Goal: Communication & Community: Answer question/provide support

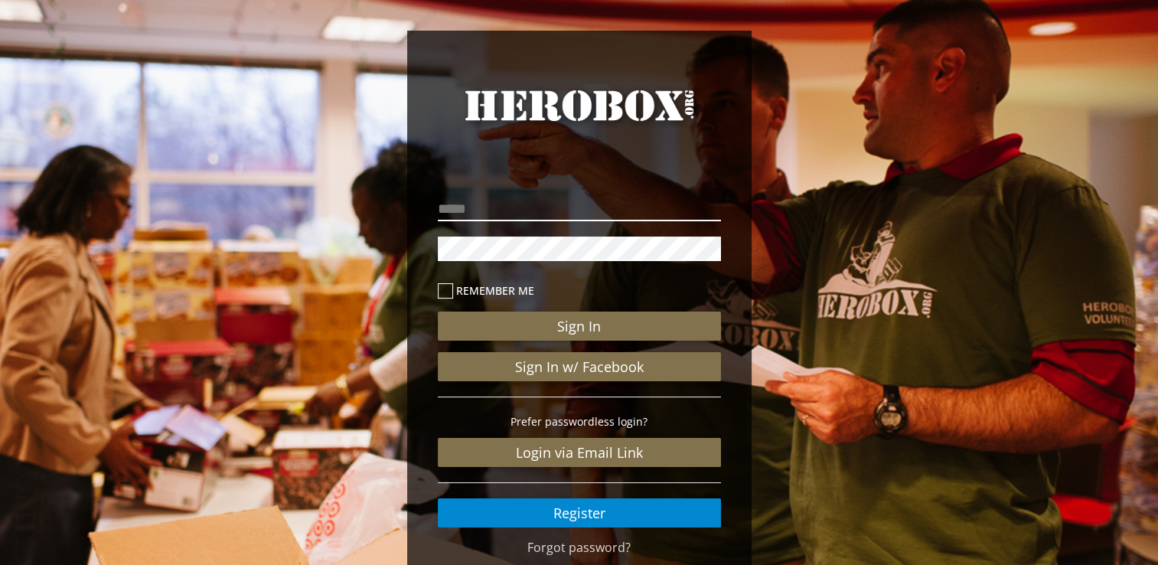
click at [510, 208] on input "email" at bounding box center [579, 209] width 283 height 24
type input "**********"
click at [441, 292] on icon at bounding box center [445, 290] width 15 height 15
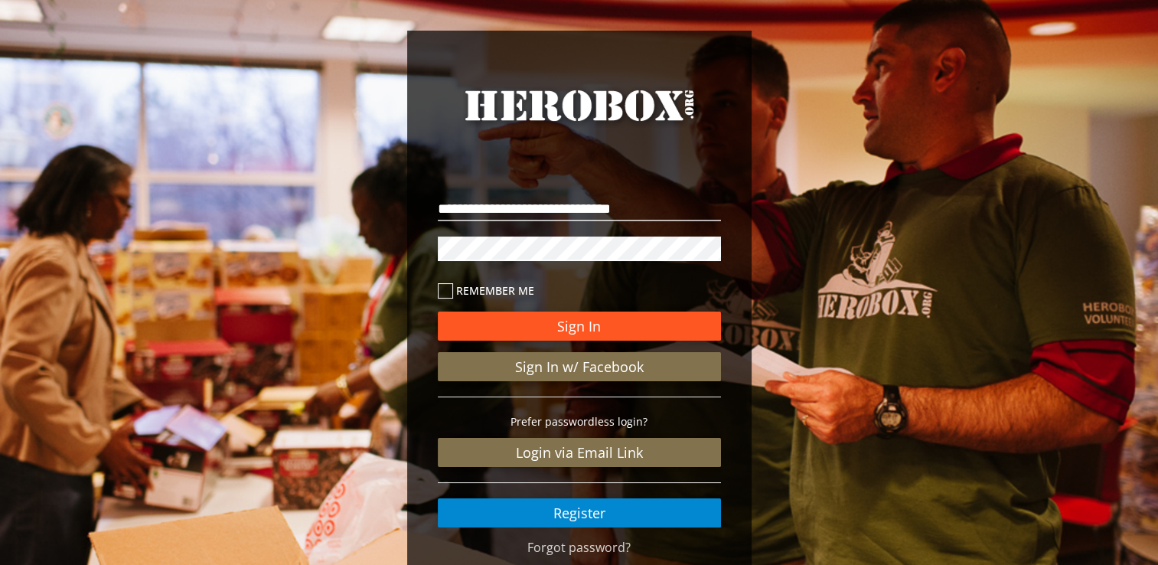
click at [523, 331] on button "Sign In" at bounding box center [579, 325] width 283 height 29
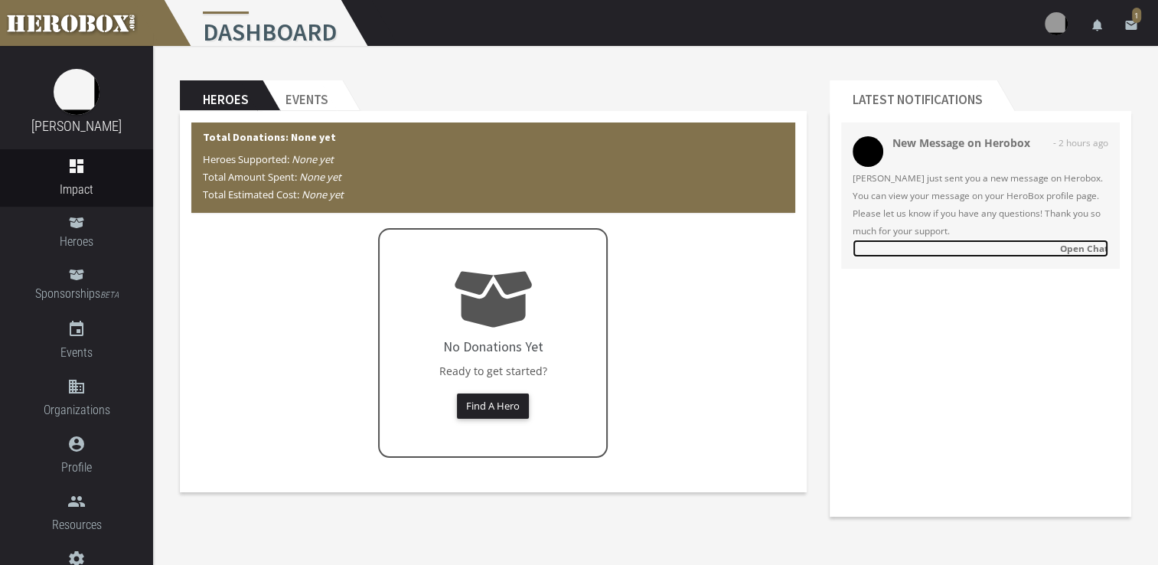
click at [1073, 248] on strong "Open Chat" at bounding box center [1084, 248] width 48 height 12
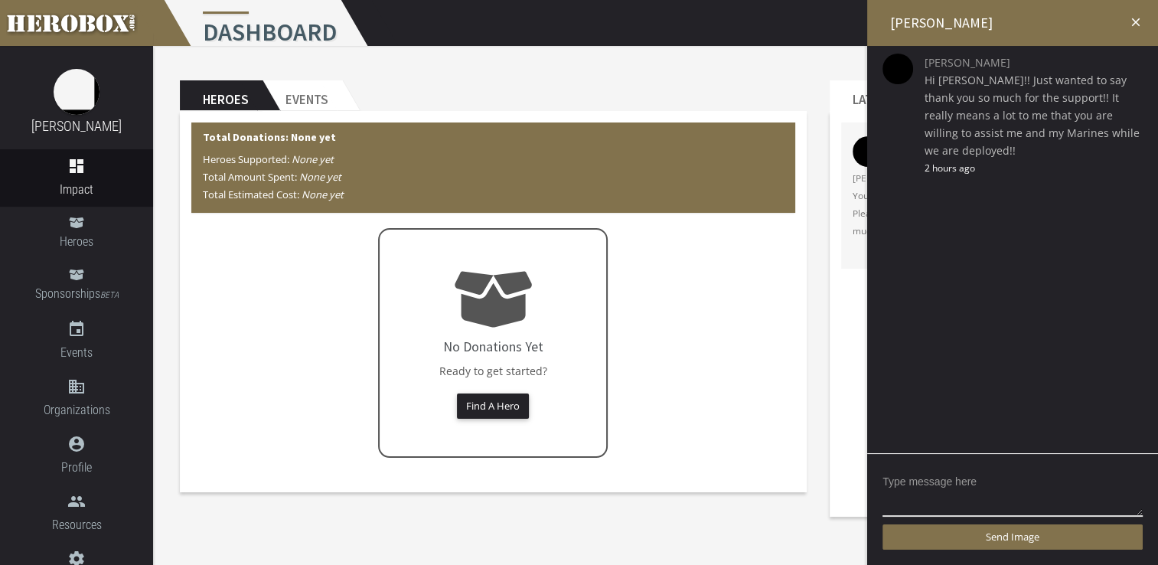
click at [946, 25] on h2 "[PERSON_NAME]" at bounding box center [1012, 23] width 291 height 46
click at [992, 473] on textarea at bounding box center [1012, 492] width 260 height 47
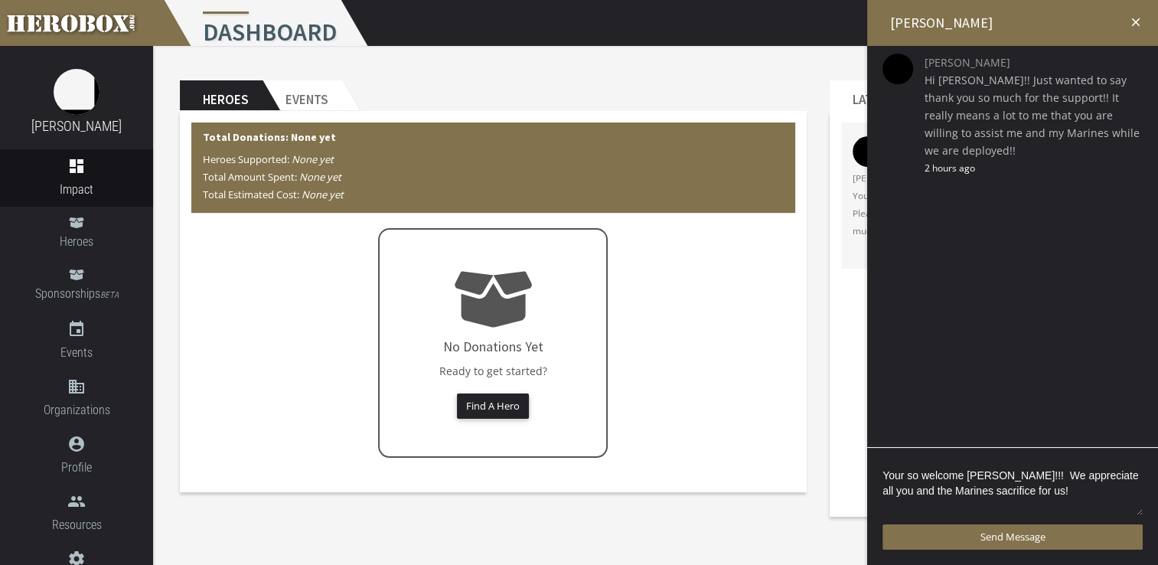
scroll to position [2, 0]
type textarea "Your so welcome [PERSON_NAME]!!! We appreciate all you and the Marines sacrific…"
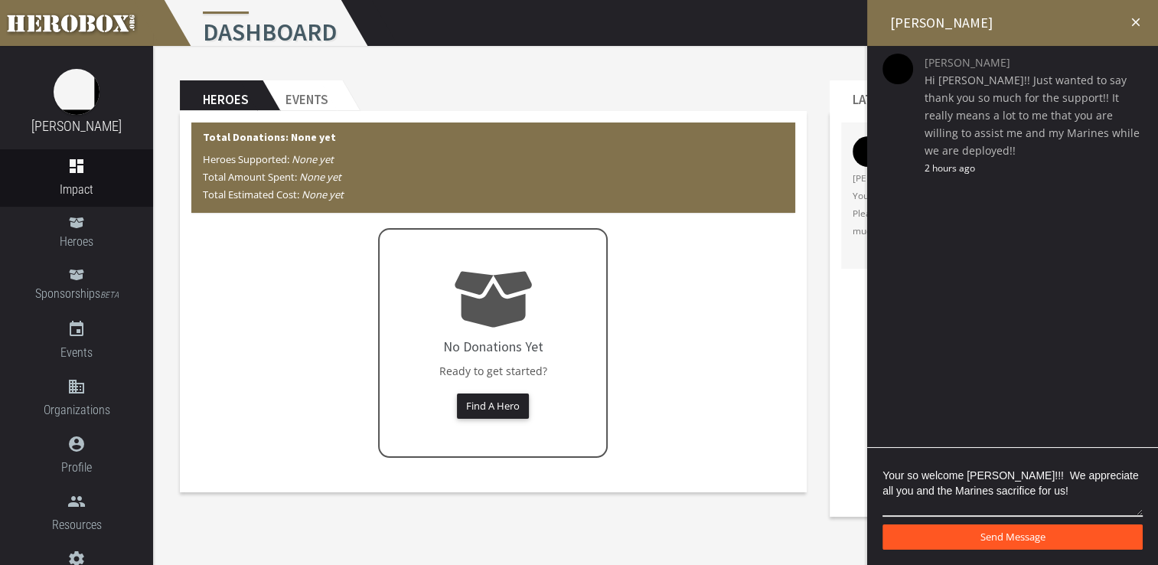
click at [1083, 536] on button "Send Message" at bounding box center [1012, 536] width 260 height 25
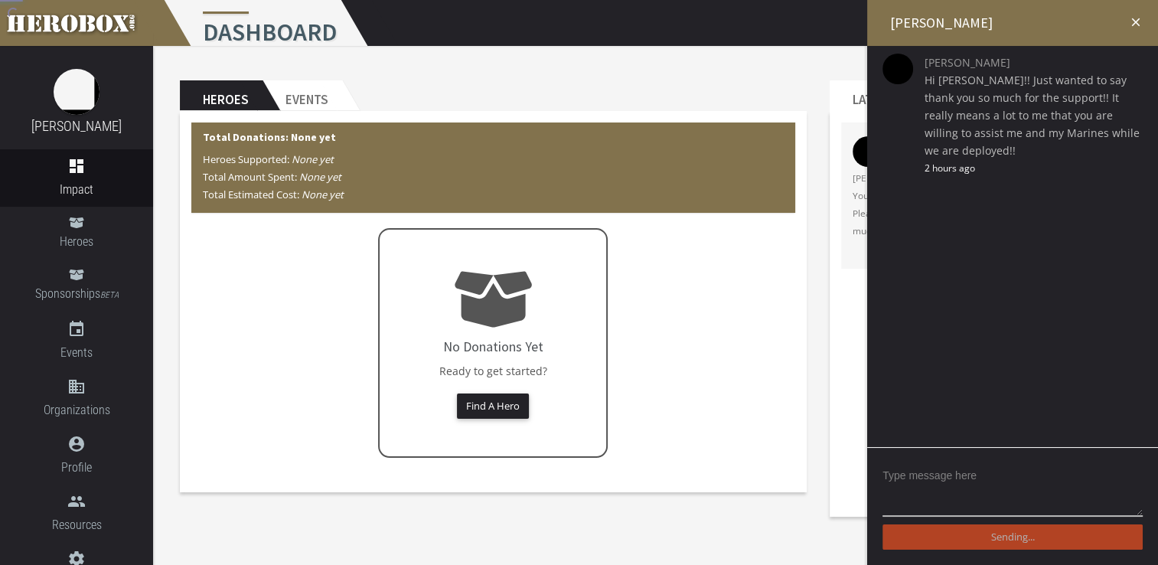
scroll to position [0, 0]
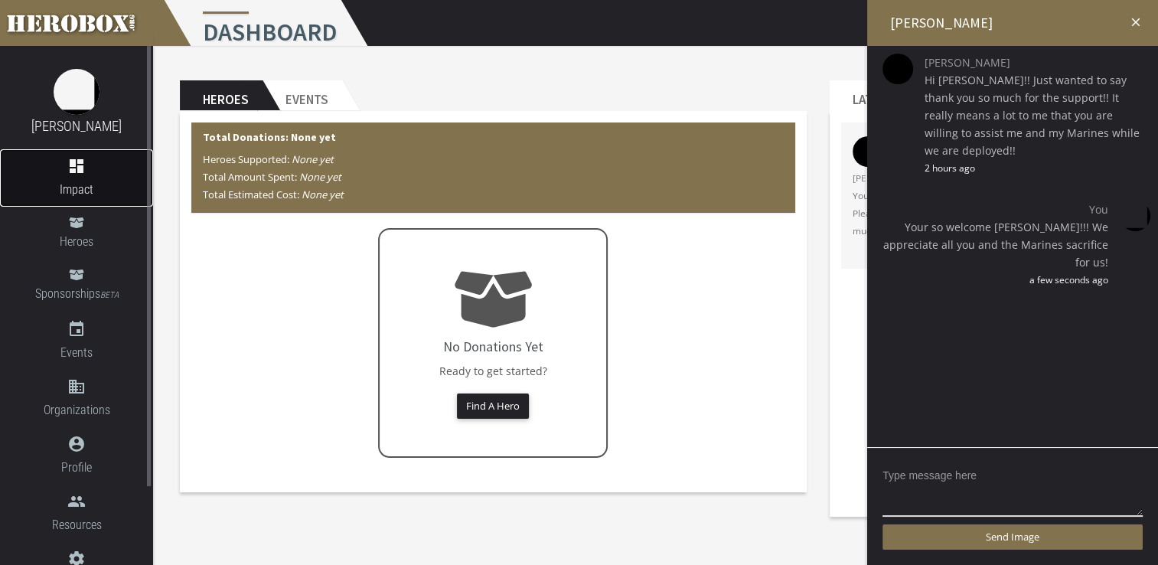
click at [76, 168] on icon "dashboard" at bounding box center [76, 166] width 18 height 18
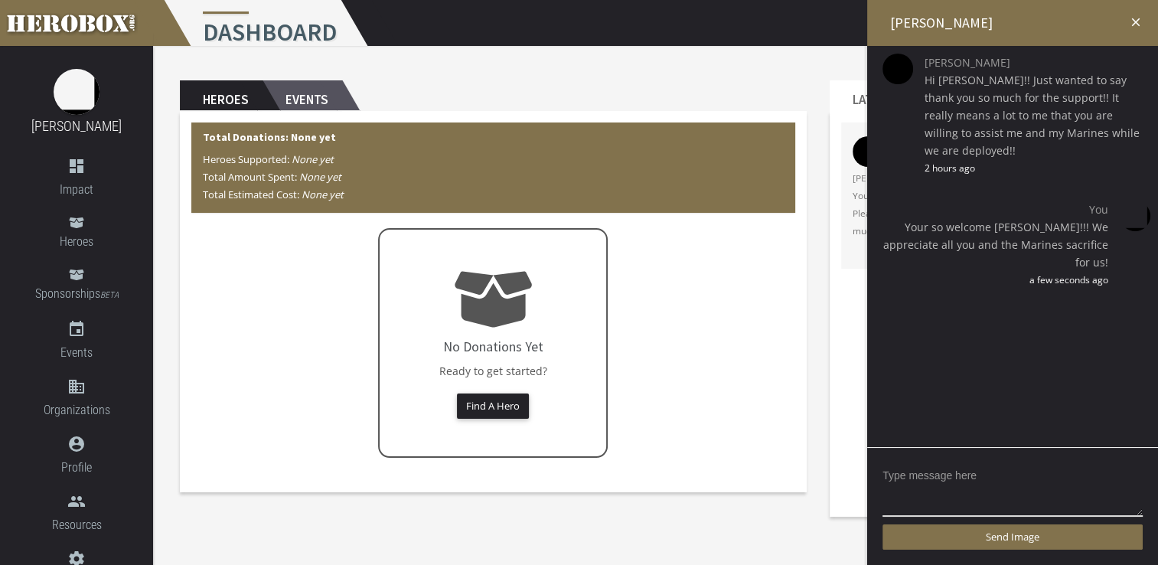
click at [313, 99] on h2 "Events" at bounding box center [302, 95] width 80 height 31
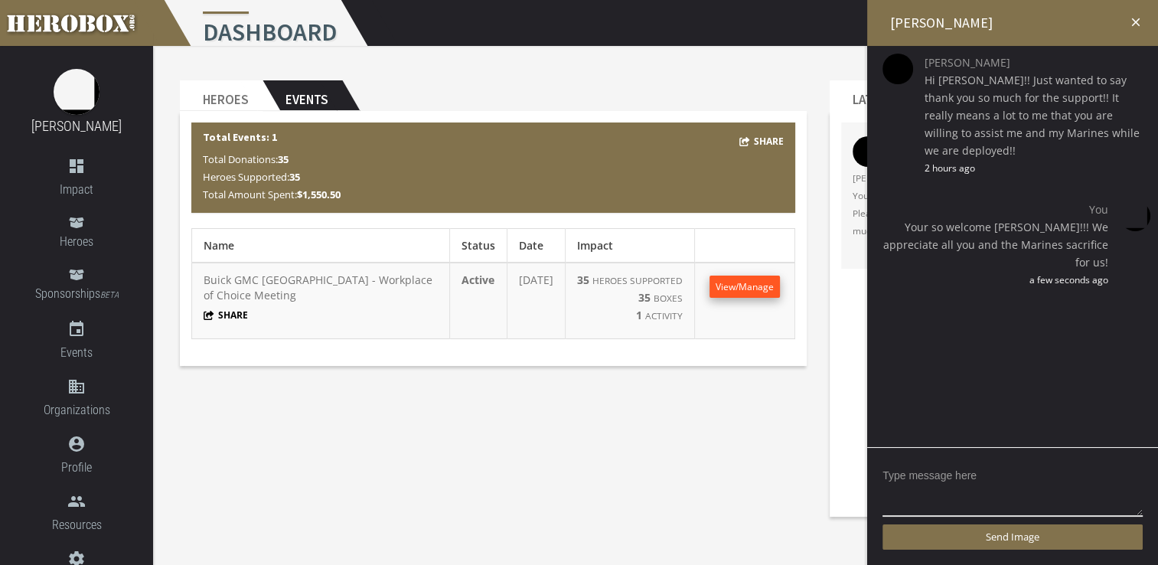
click at [734, 283] on span "View/Manage" at bounding box center [744, 286] width 58 height 13
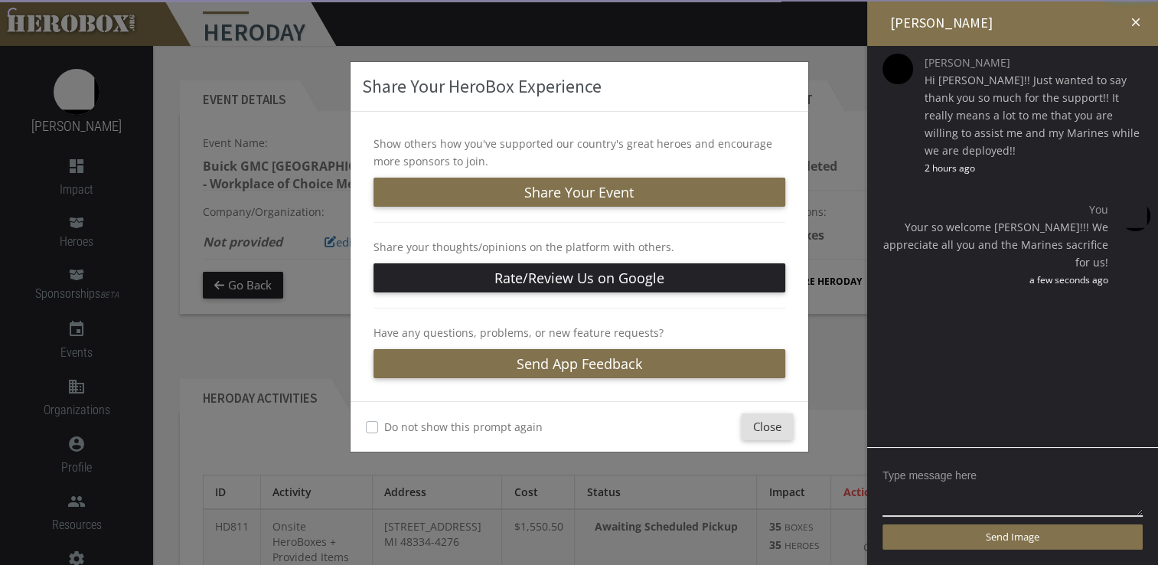
click at [1132, 21] on div "Share Your HeroBox Experience Show others how you've supported our country's gr…" at bounding box center [579, 282] width 1158 height 565
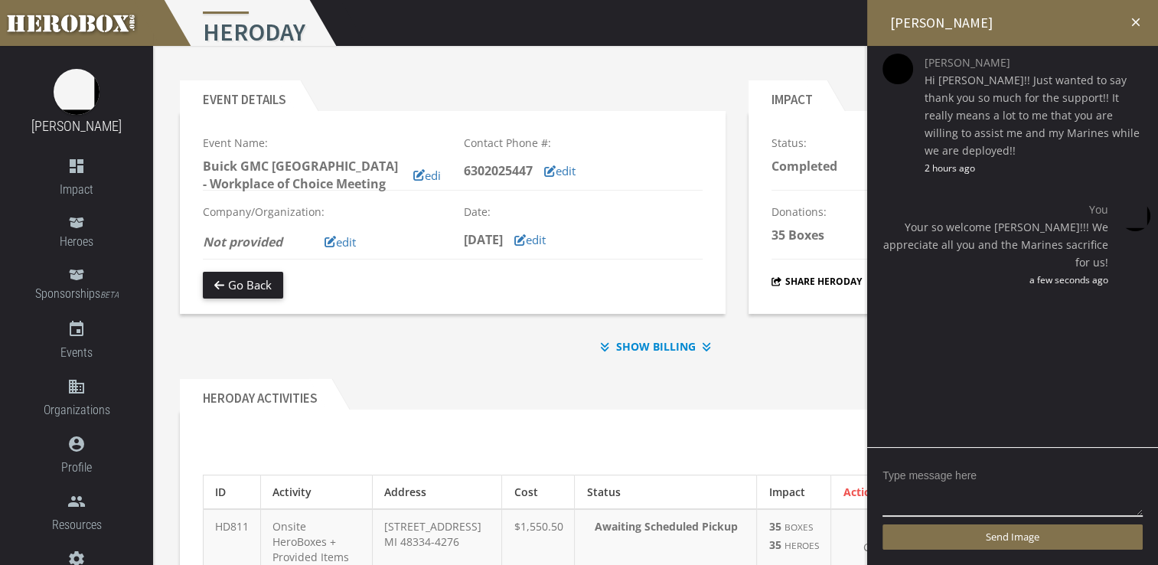
click at [1131, 23] on icon "close" at bounding box center [1136, 22] width 14 height 14
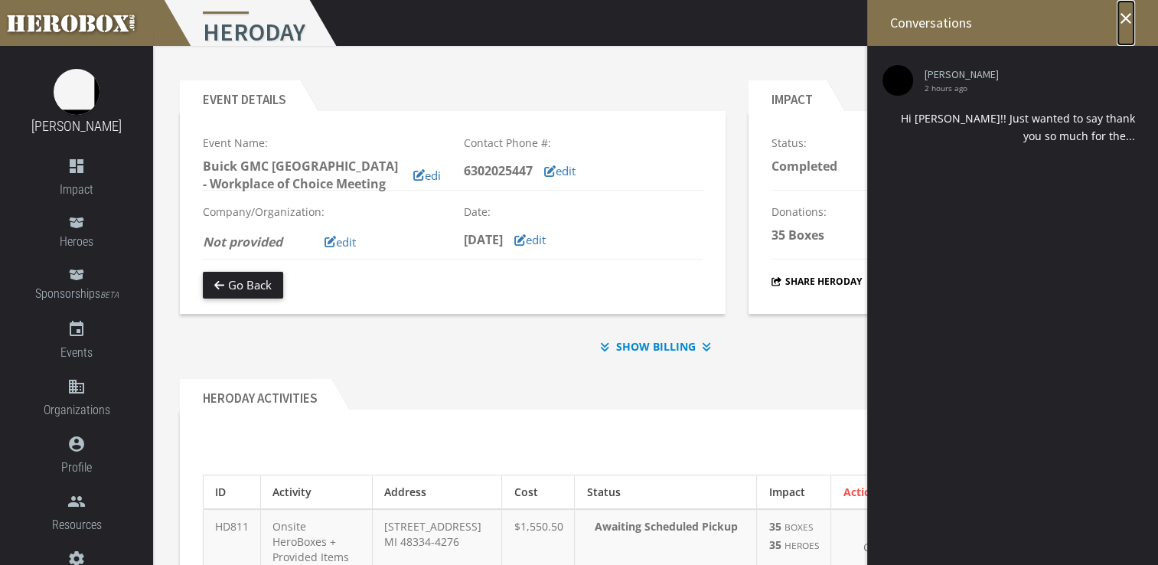
click at [1125, 18] on icon "close" at bounding box center [1125, 18] width 18 height 18
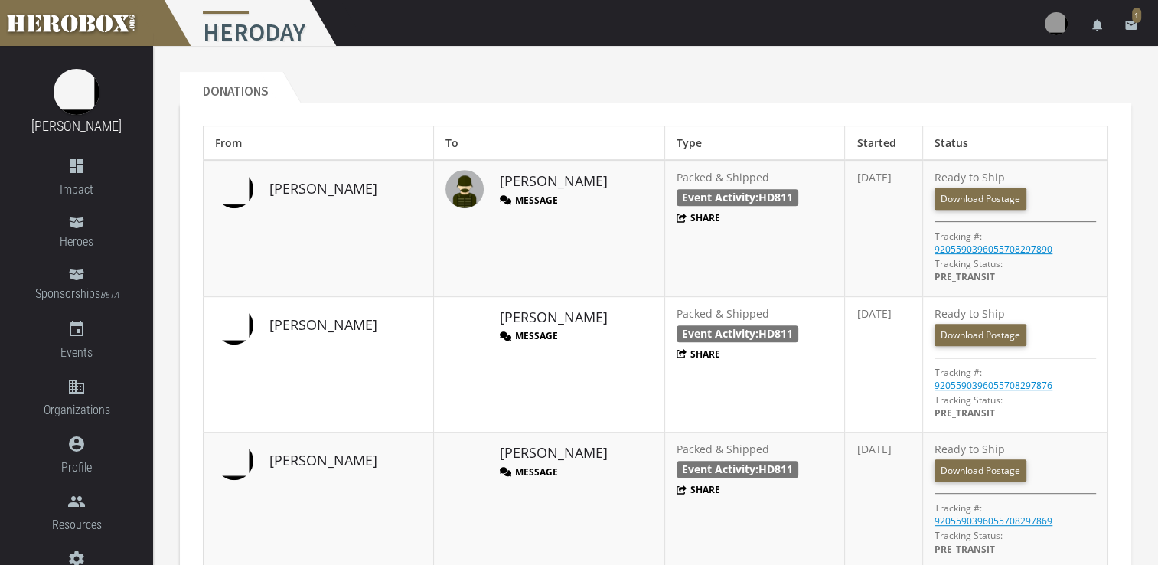
scroll to position [612, 0]
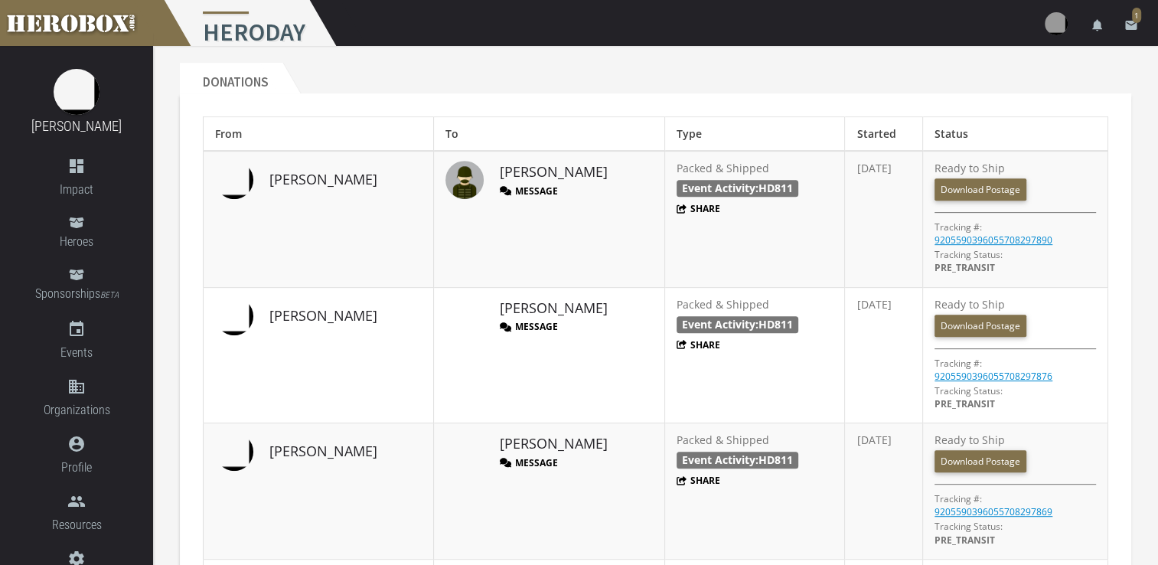
click at [500, 185] on button "Message" at bounding box center [529, 190] width 58 height 13
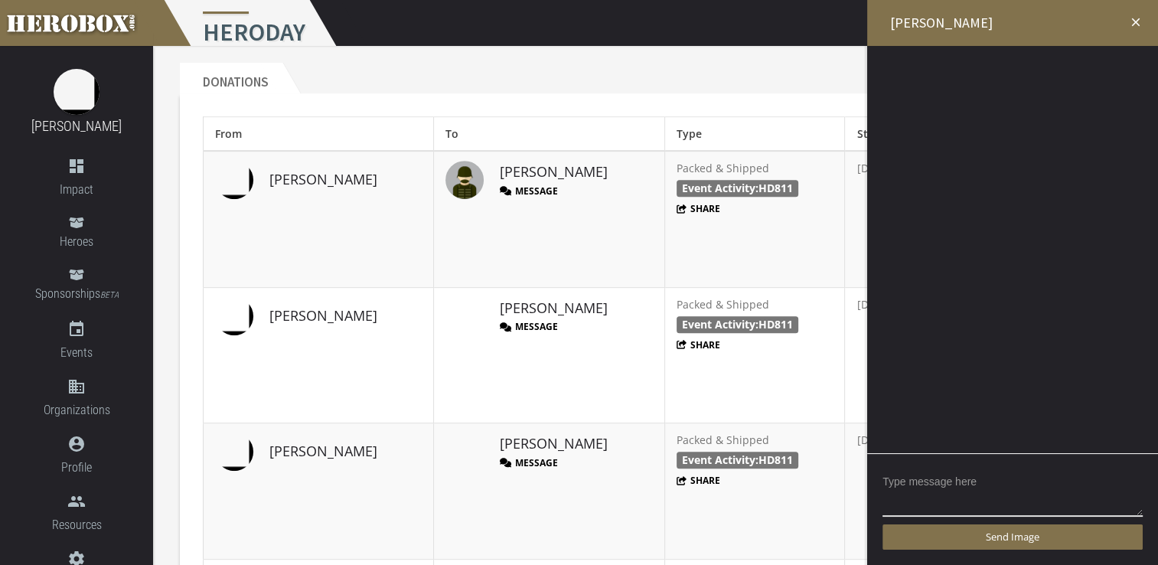
click at [1133, 24] on icon "close" at bounding box center [1136, 22] width 14 height 14
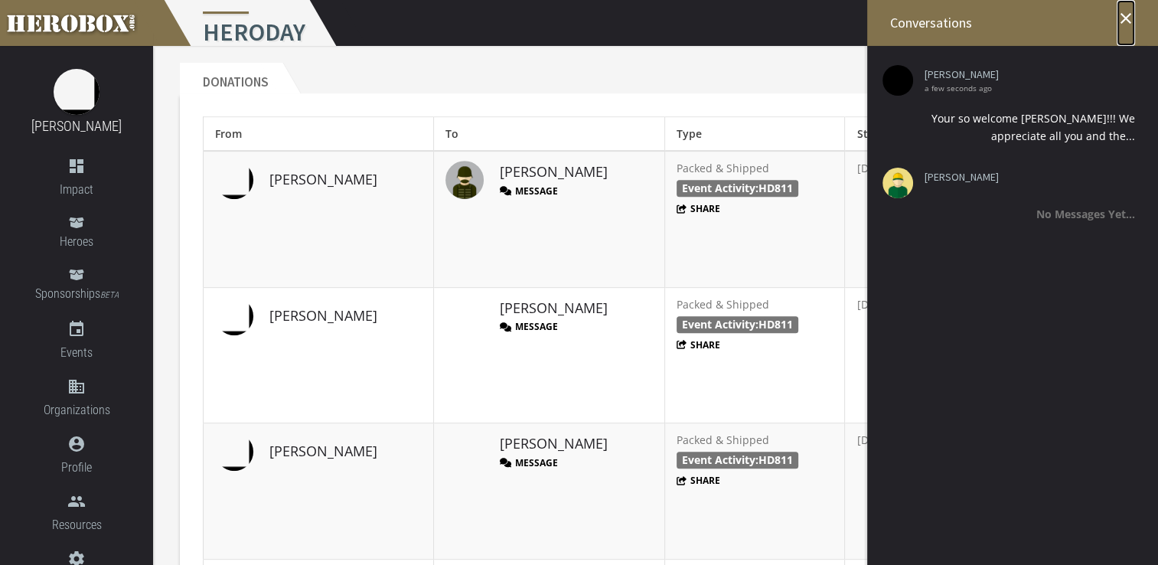
click at [1129, 18] on icon "close" at bounding box center [1125, 18] width 18 height 18
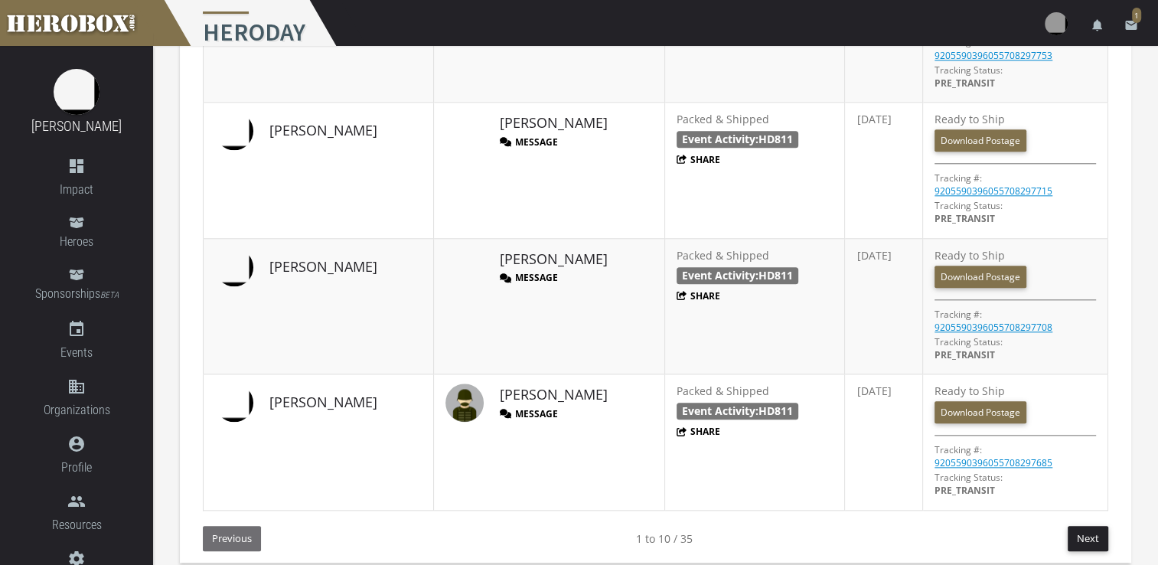
scroll to position [1616, 0]
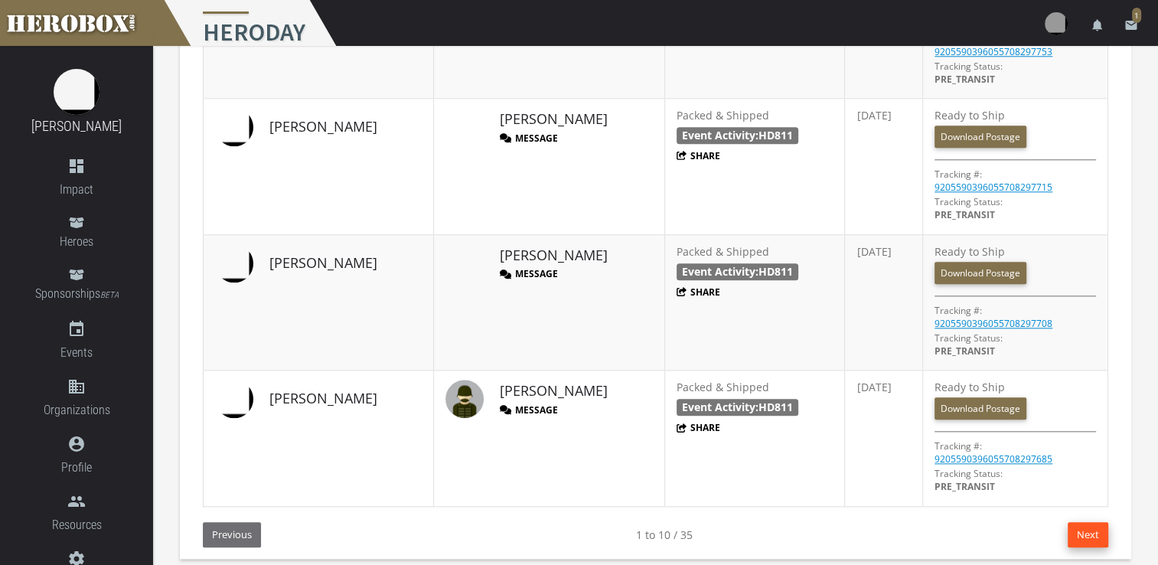
click at [1080, 522] on button "Next" at bounding box center [1087, 534] width 41 height 25
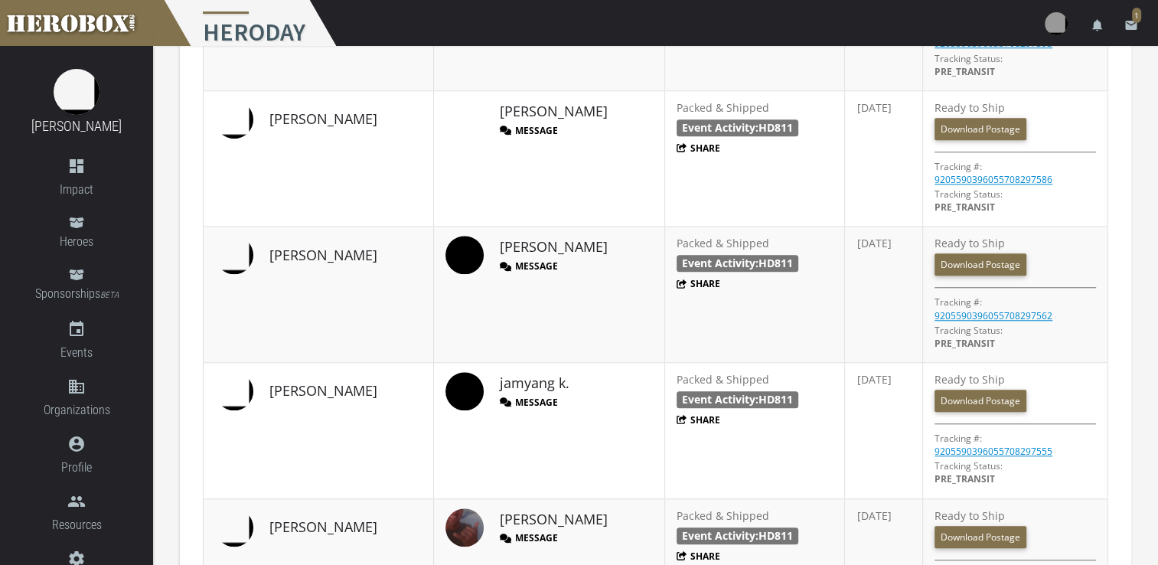
scroll to position [1463, 0]
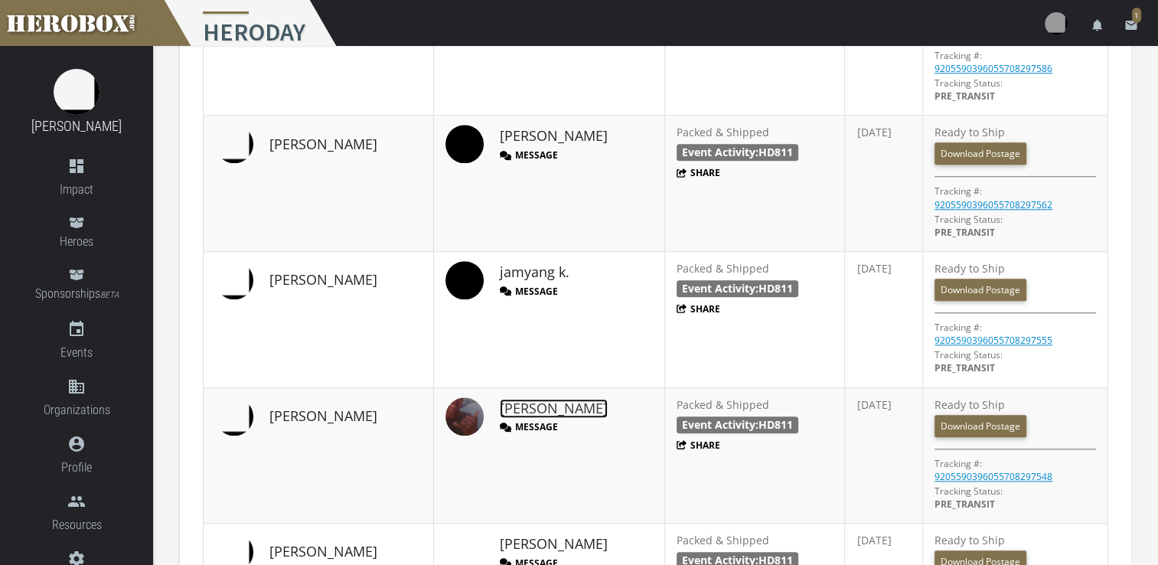
click at [504, 399] on link "[PERSON_NAME]" at bounding box center [554, 409] width 108 height 20
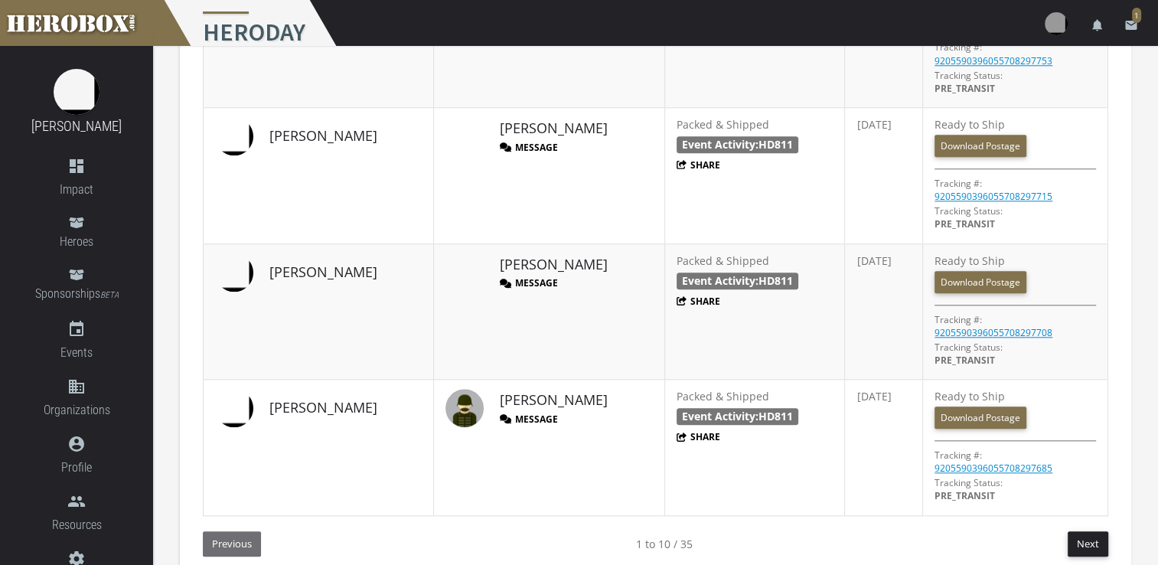
scroll to position [1616, 0]
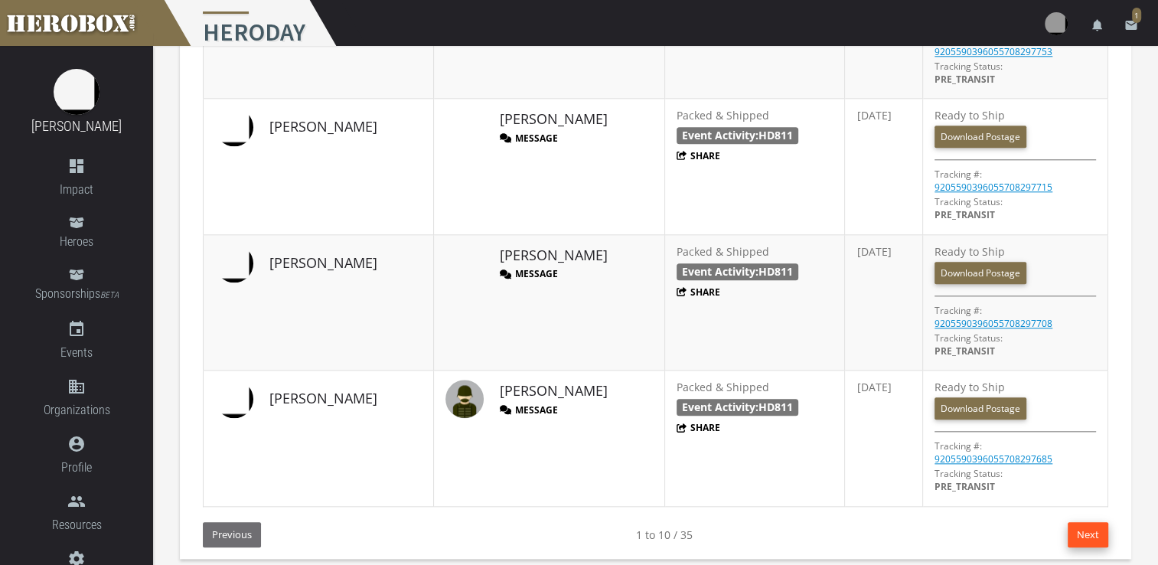
click at [1099, 524] on button "Next" at bounding box center [1087, 534] width 41 height 25
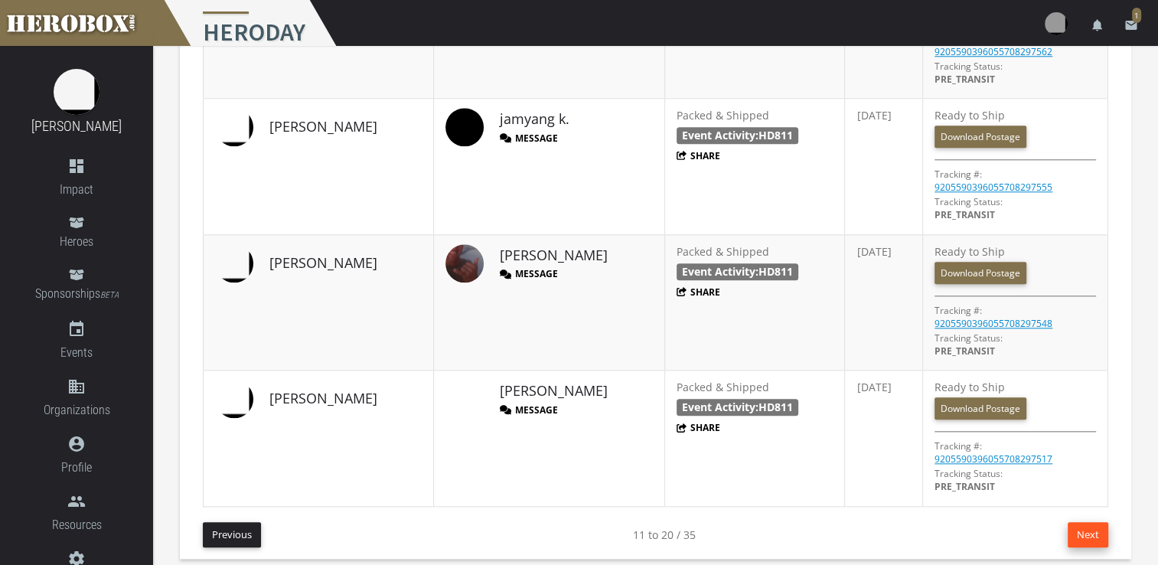
click at [1077, 525] on button "Next" at bounding box center [1087, 534] width 41 height 25
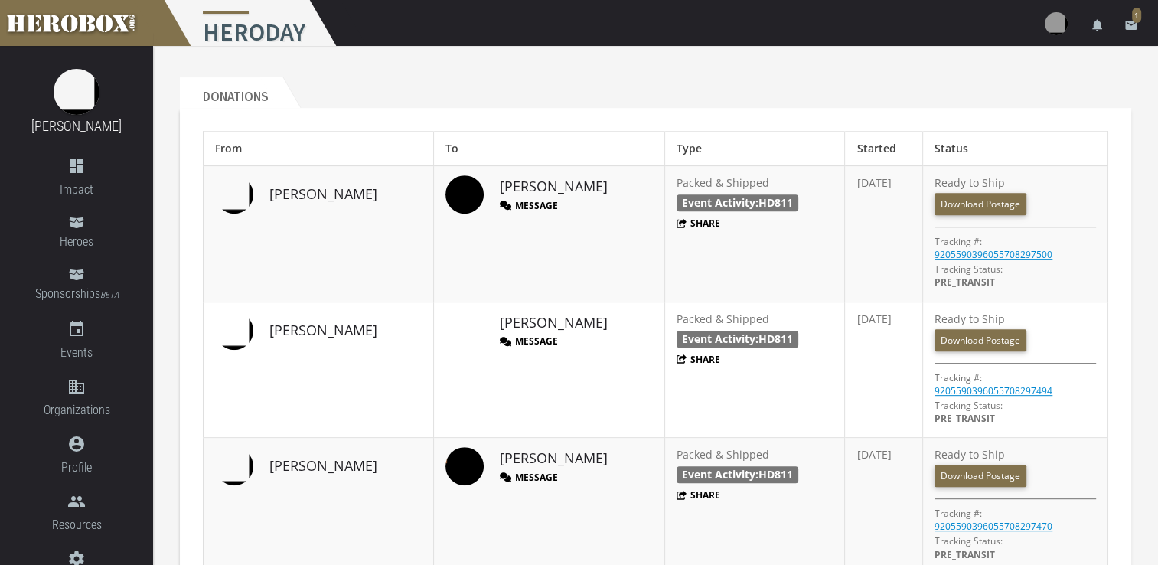
scroll to position [621, 0]
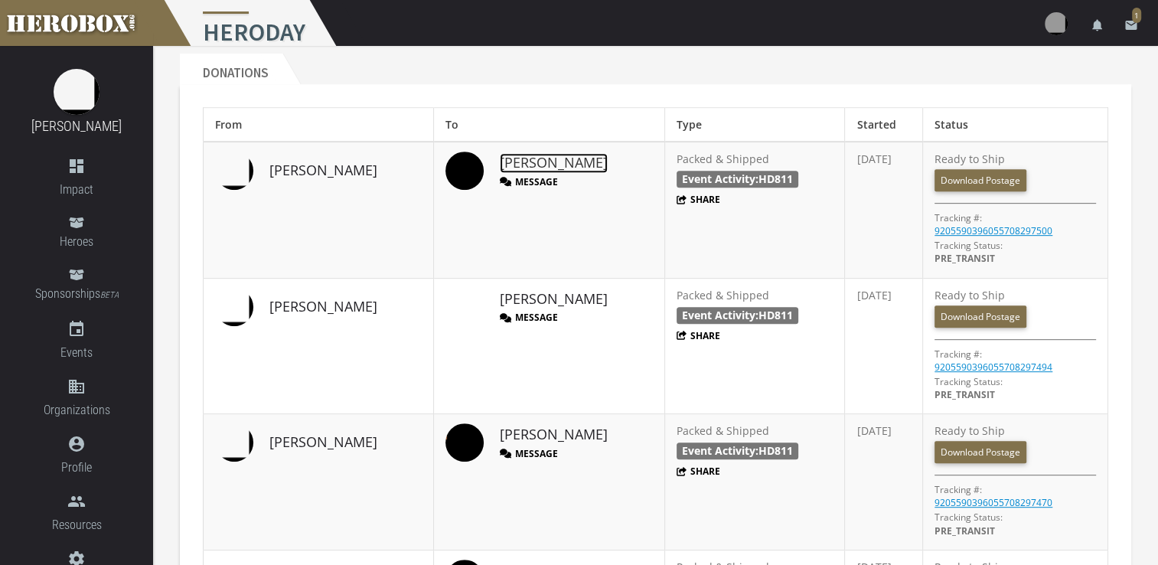
click at [500, 156] on link "[PERSON_NAME]" at bounding box center [554, 163] width 108 height 20
